Goal: Task Accomplishment & Management: Use online tool/utility

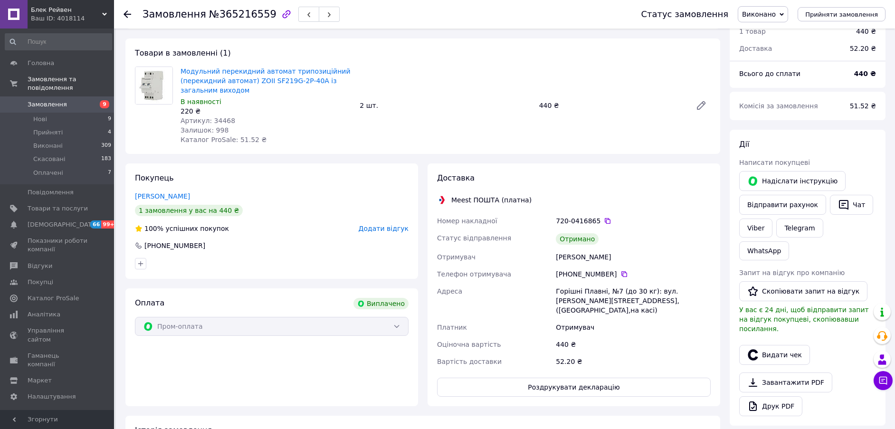
scroll to position [59, 0]
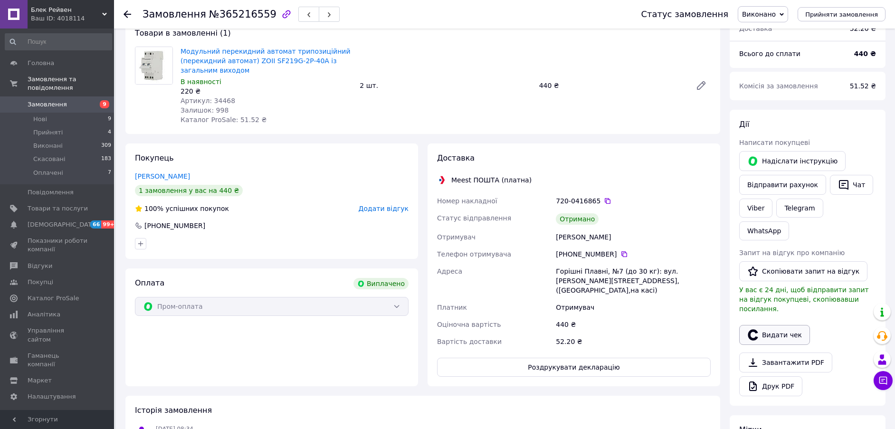
click at [783, 325] on button "Видати чек" at bounding box center [774, 335] width 71 height 20
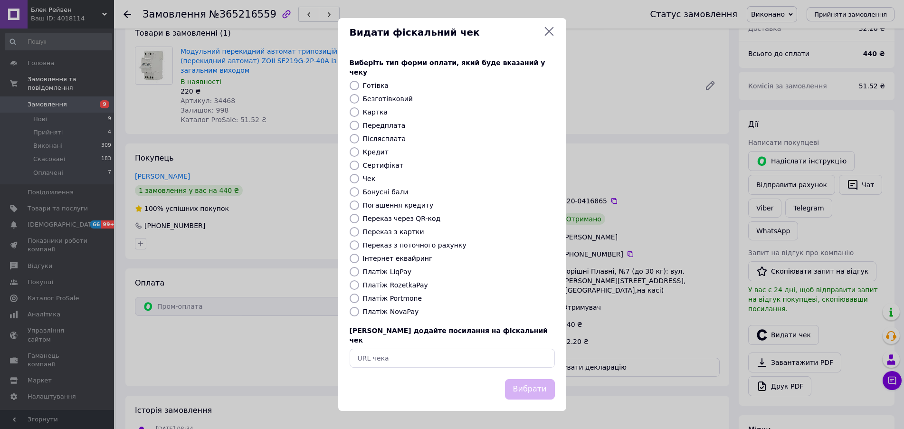
click at [352, 258] on input "Інтернет еквайринг" at bounding box center [354, 258] width 9 height 9
radio input "true"
click at [516, 379] on button "Вибрати" at bounding box center [530, 389] width 50 height 20
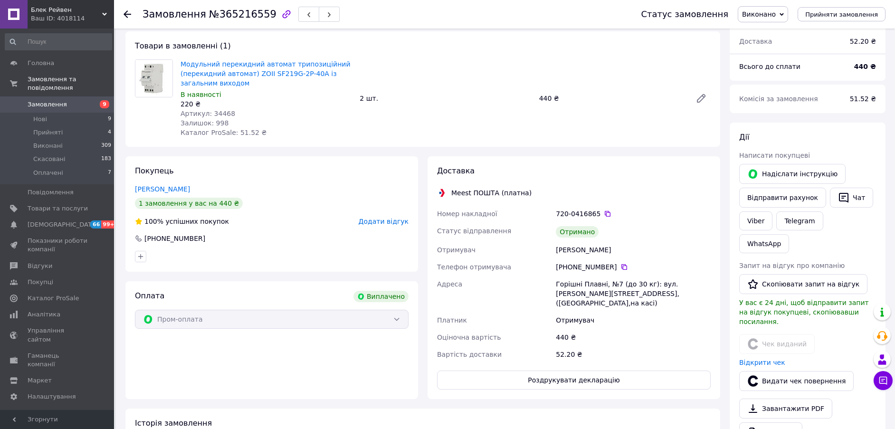
scroll to position [28, 0]
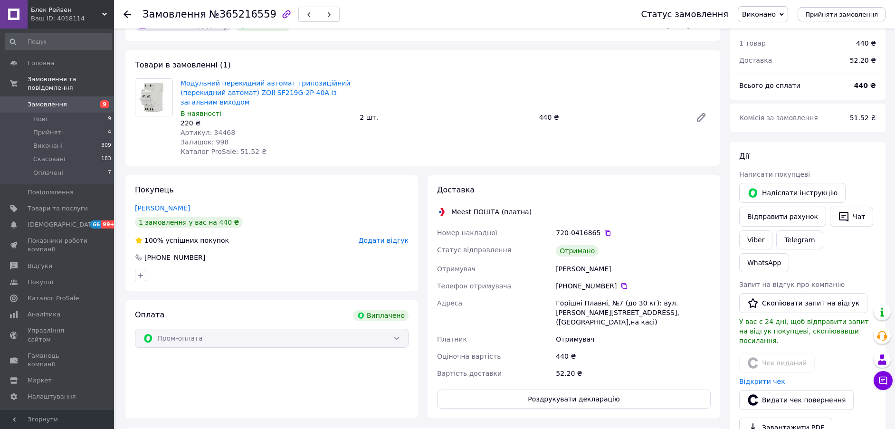
click at [125, 11] on icon at bounding box center [127, 14] width 8 height 8
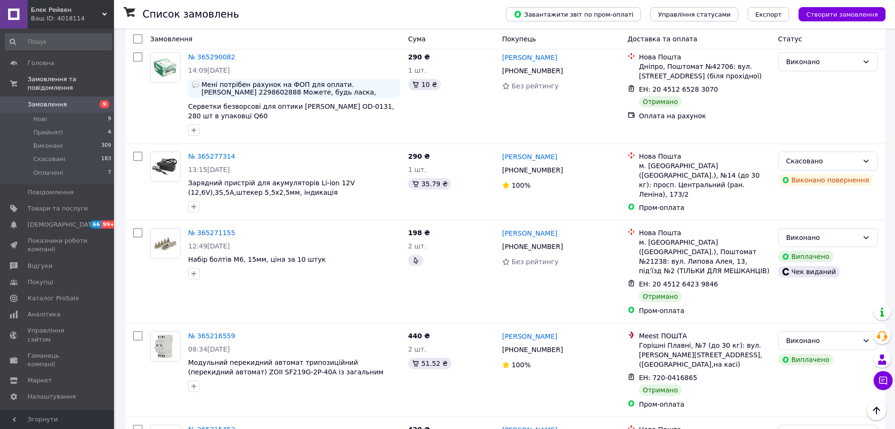
scroll to position [2375, 0]
